Goal: Task Accomplishment & Management: Use online tool/utility

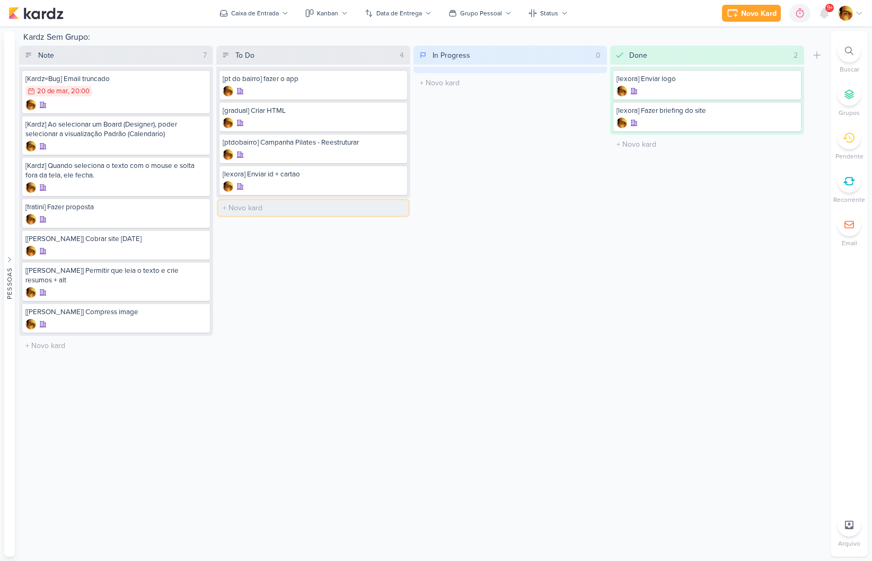
click at [268, 204] on input "text" at bounding box center [313, 207] width 190 height 15
type input "[ptdobairro] Briefing Lyer"
click at [269, 206] on div "[ptdobairro] Briefing Lyer" at bounding box center [313, 206] width 181 height 10
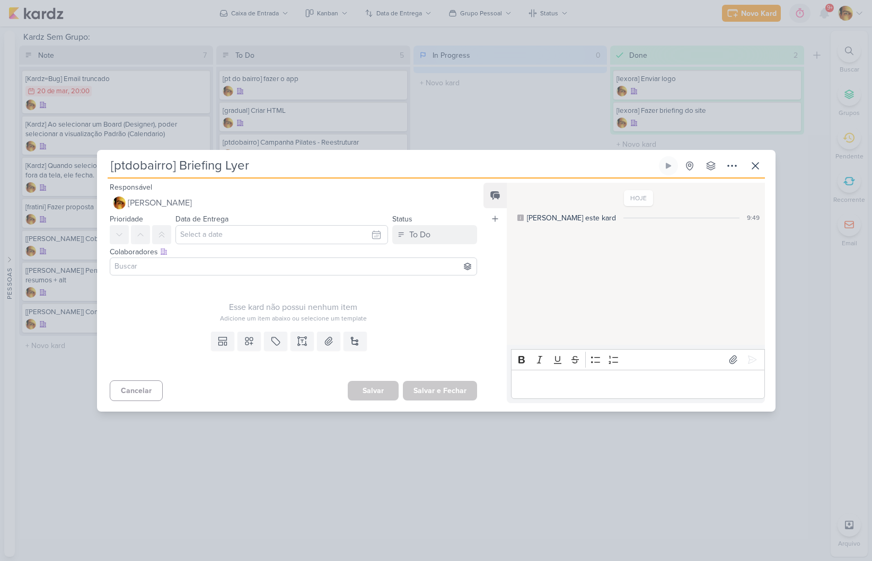
click at [226, 165] on input "[ptdobairro] Briefing Lyer" at bounding box center [382, 165] width 549 height 19
type input "[ptdobairro] Briefing FLyer"
click at [420, 384] on button "Salvar e Fechar" at bounding box center [440, 391] width 74 height 20
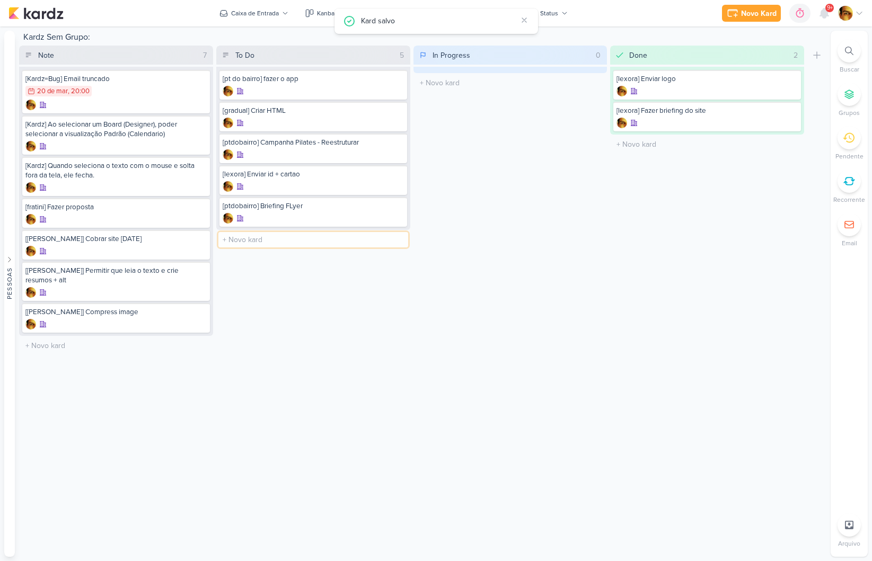
click at [256, 236] on input "text" at bounding box center [313, 239] width 190 height 15
type input "[ptdobairro] Briefing Video"
click at [299, 247] on div at bounding box center [313, 250] width 181 height 11
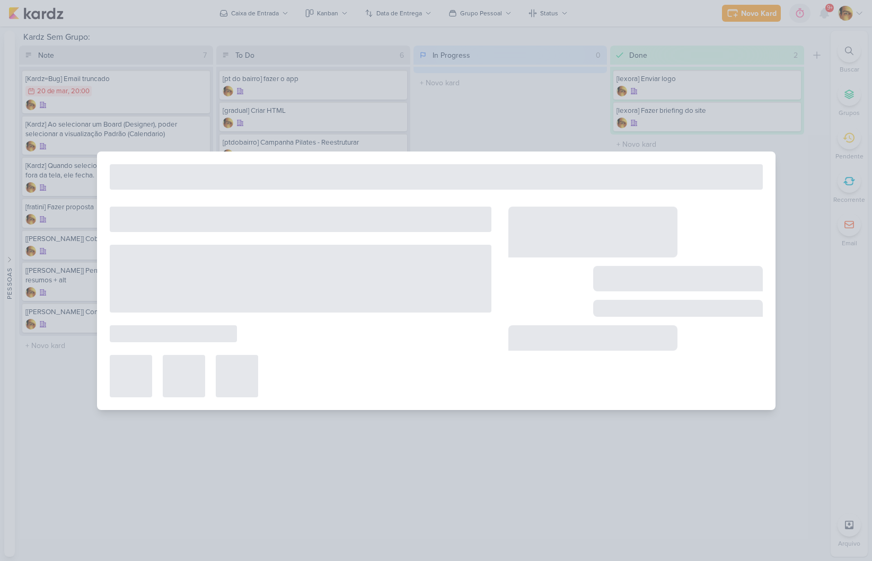
type input "[ptdobairro] Briefing Video"
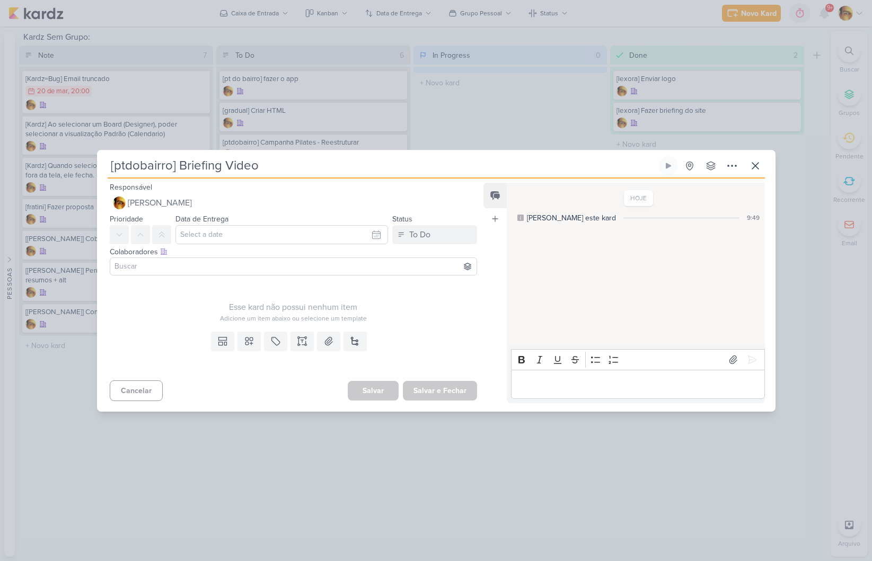
click at [255, 271] on input at bounding box center [293, 266] width 362 height 13
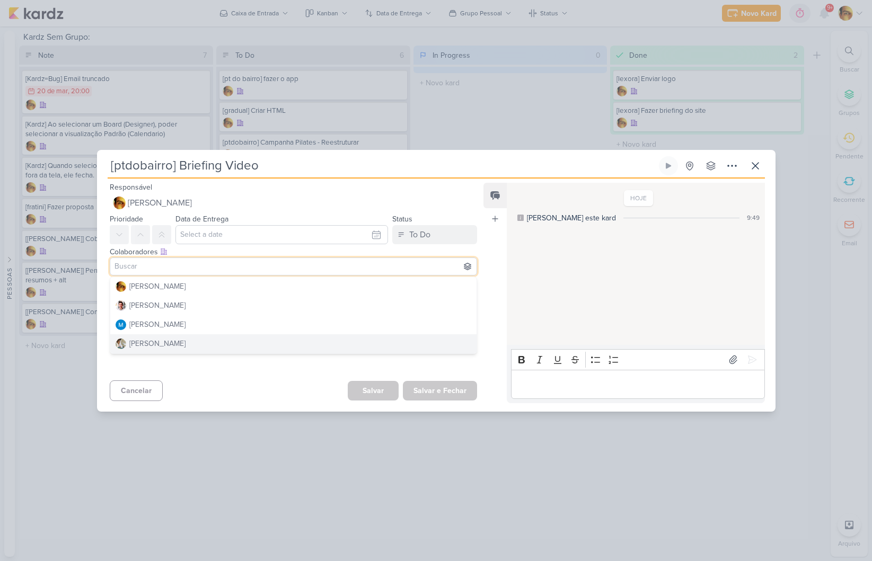
drag, startPoint x: 203, startPoint y: 388, endPoint x: 203, endPoint y: 378, distance: 9.6
click at [203, 388] on div "Cancelar [GEOGRAPHIC_DATA] Salvar e Fechar Ctrl + Enter" at bounding box center [289, 389] width 385 height 27
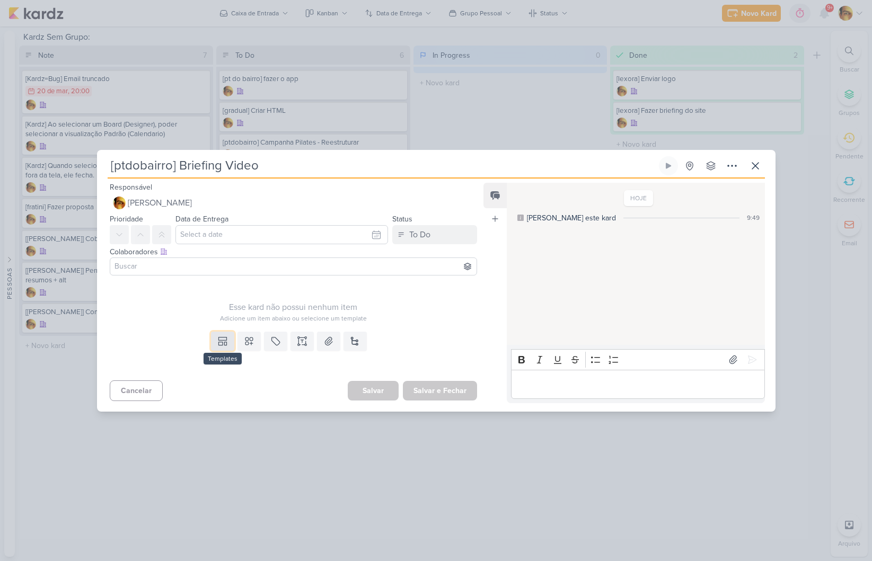
click at [215, 343] on button at bounding box center [222, 341] width 23 height 19
click at [218, 317] on div "Design" at bounding box center [259, 317] width 83 height 11
type input "18 de setembro de 2025 às 20:00"
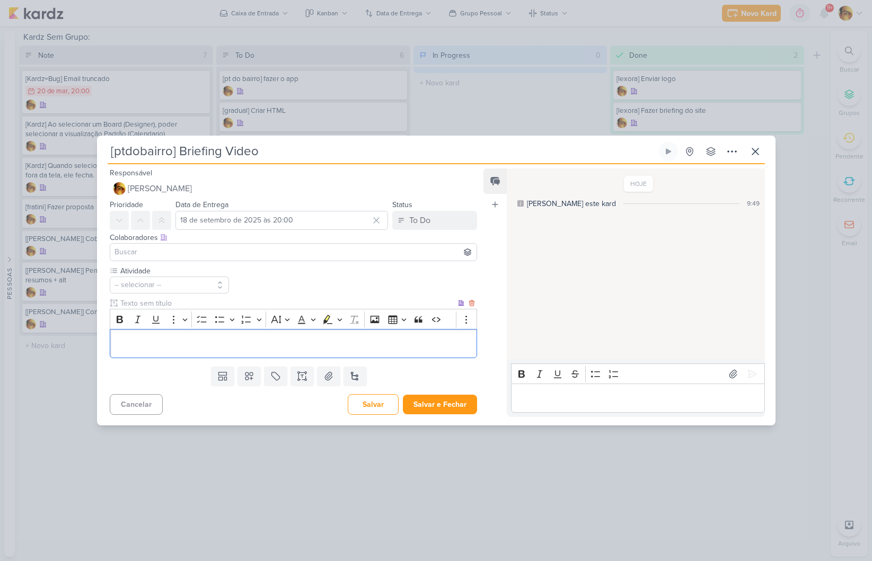
click at [197, 338] on p "Editor editing area: main" at bounding box center [293, 344] width 356 height 13
click at [430, 399] on button "Salvar e Fechar" at bounding box center [440, 405] width 74 height 20
